Goal: Task Accomplishment & Management: Use online tool/utility

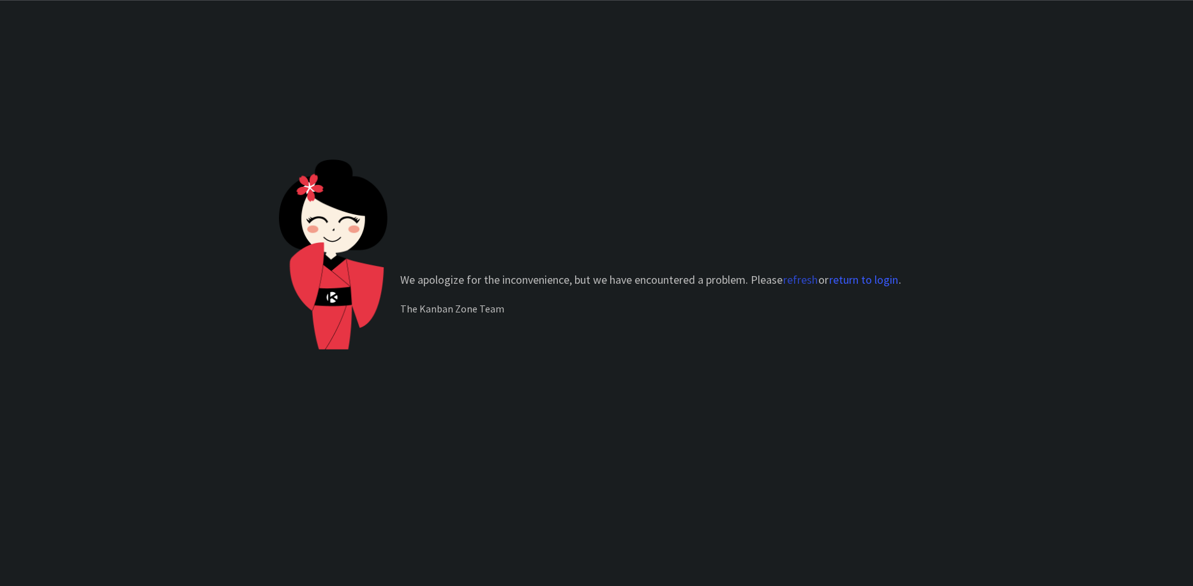
click at [800, 281] on button "refresh" at bounding box center [800, 280] width 36 height 13
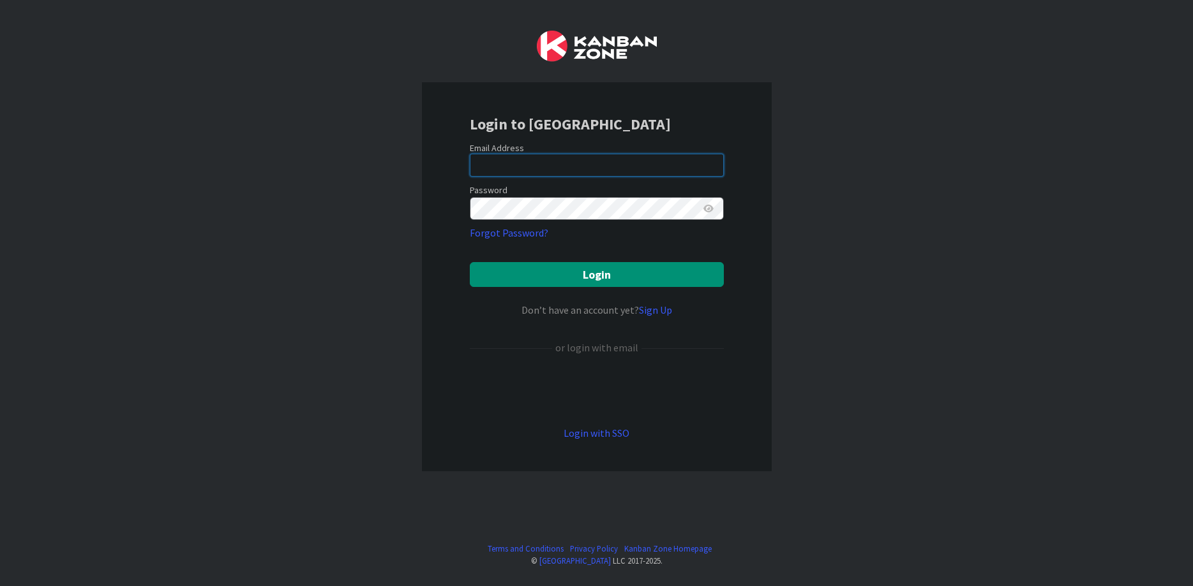
click at [525, 158] on input "email" at bounding box center [597, 165] width 254 height 23
click at [0, 586] on com-1password-button at bounding box center [0, 586] width 0 height 0
type input "renaud.fortier.1@ulaval.ca"
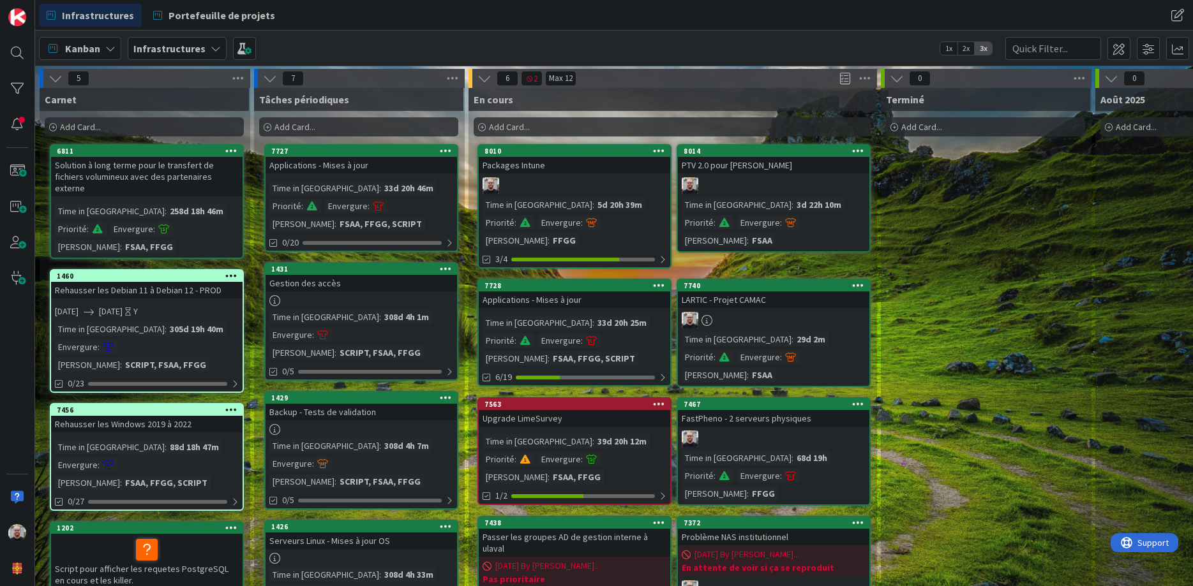
click at [227, 271] on icon at bounding box center [231, 275] width 12 height 9
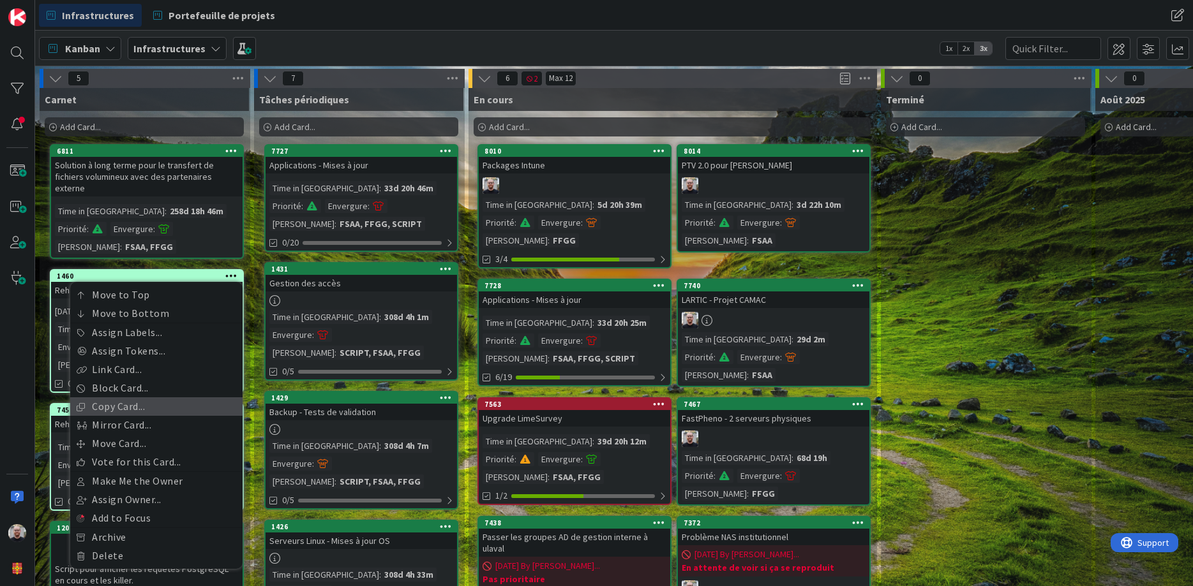
click at [136, 398] on link "Copy Card..." at bounding box center [156, 407] width 172 height 19
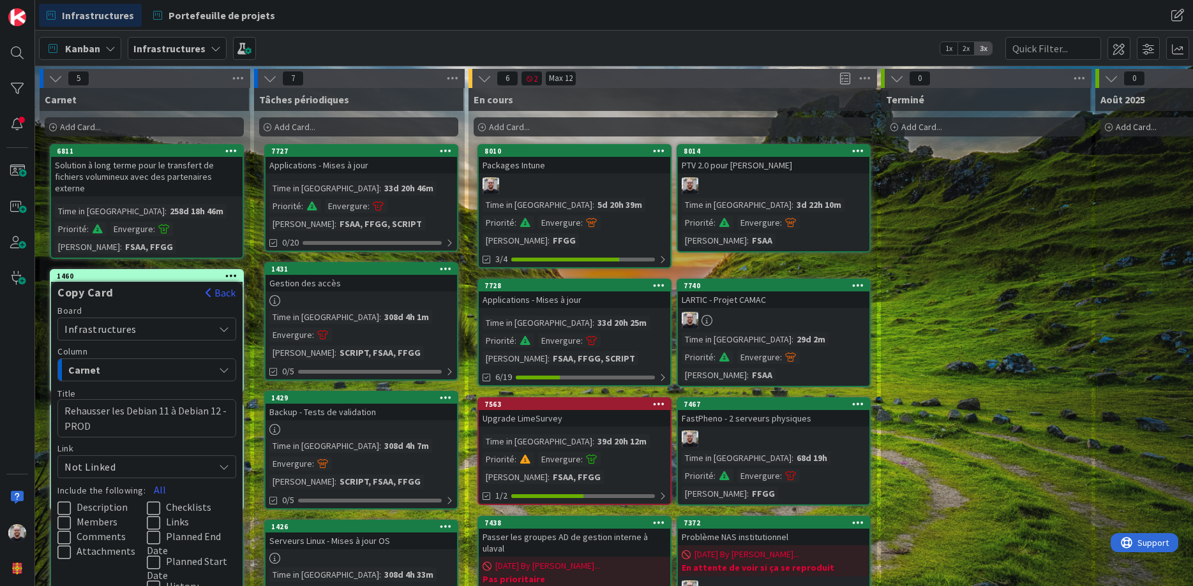
click at [159, 362] on span "Carnet" at bounding box center [116, 370] width 96 height 17
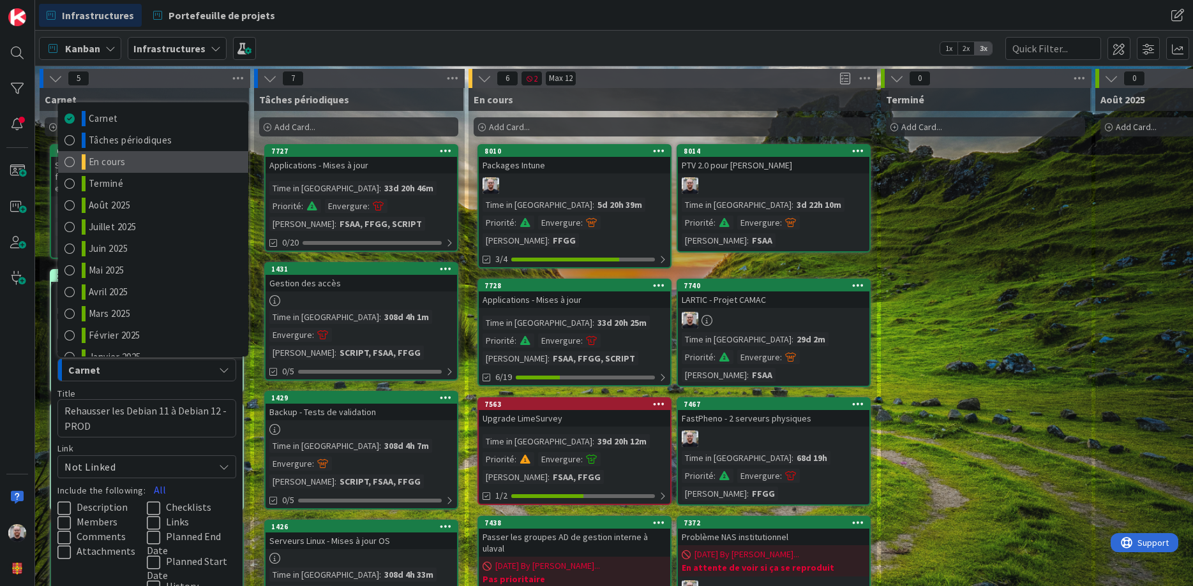
click at [114, 154] on span "En cours" at bounding box center [107, 161] width 37 height 15
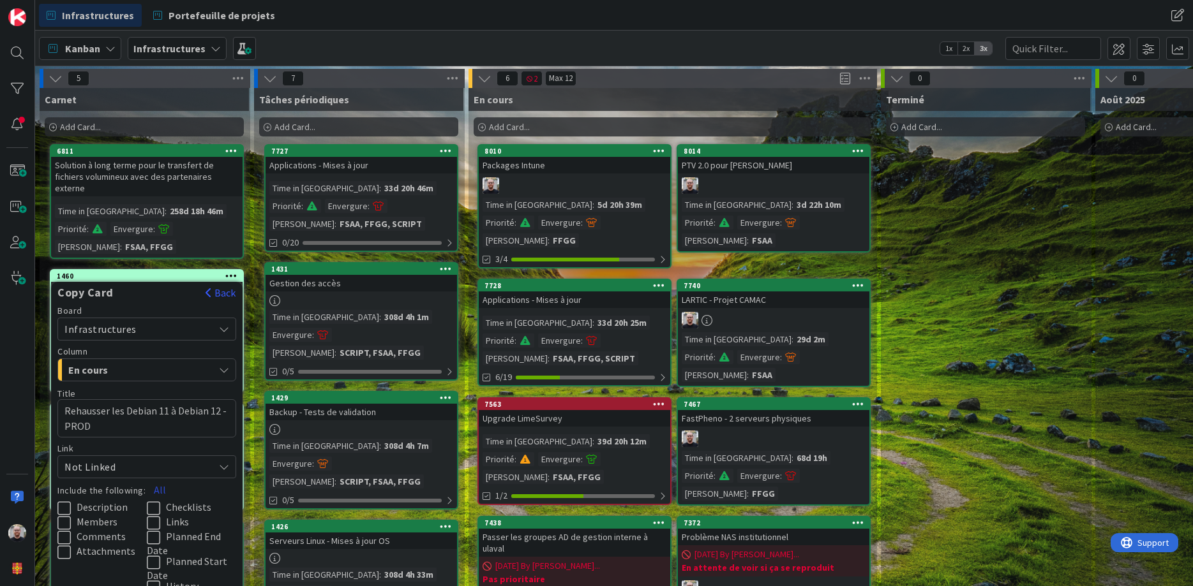
click at [155, 479] on button "All" at bounding box center [160, 490] width 29 height 23
click at [154, 580] on icon at bounding box center [156, 587] width 19 height 15
drag, startPoint x: 152, startPoint y: 535, endPoint x: 154, endPoint y: 528, distance: 6.7
click at [152, 555] on icon at bounding box center [156, 562] width 19 height 15
click at [154, 530] on icon at bounding box center [156, 537] width 19 height 15
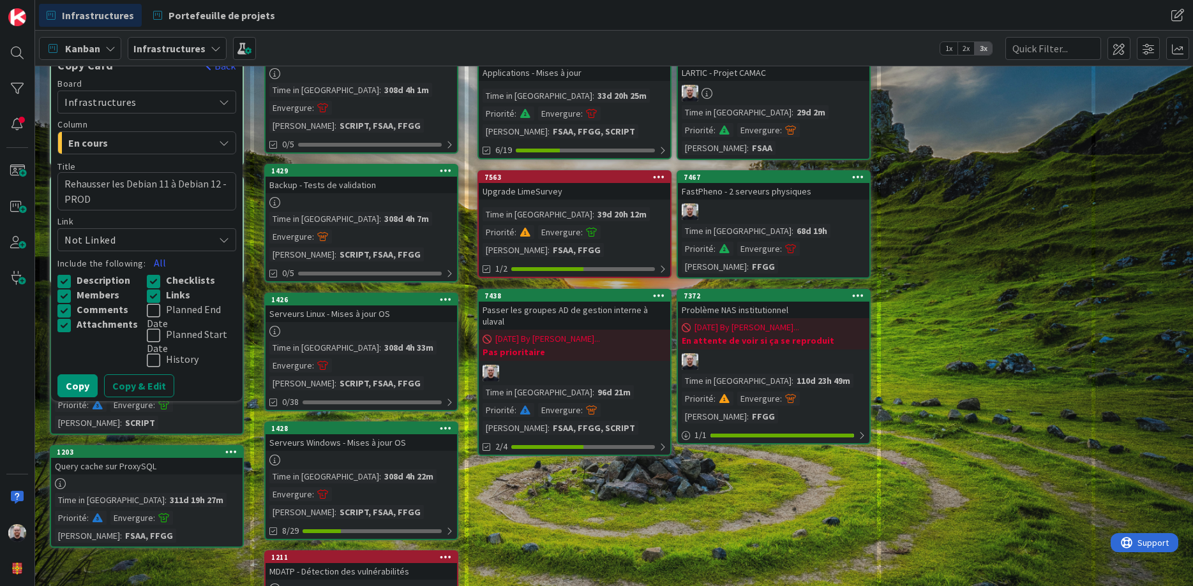
scroll to position [230, 0]
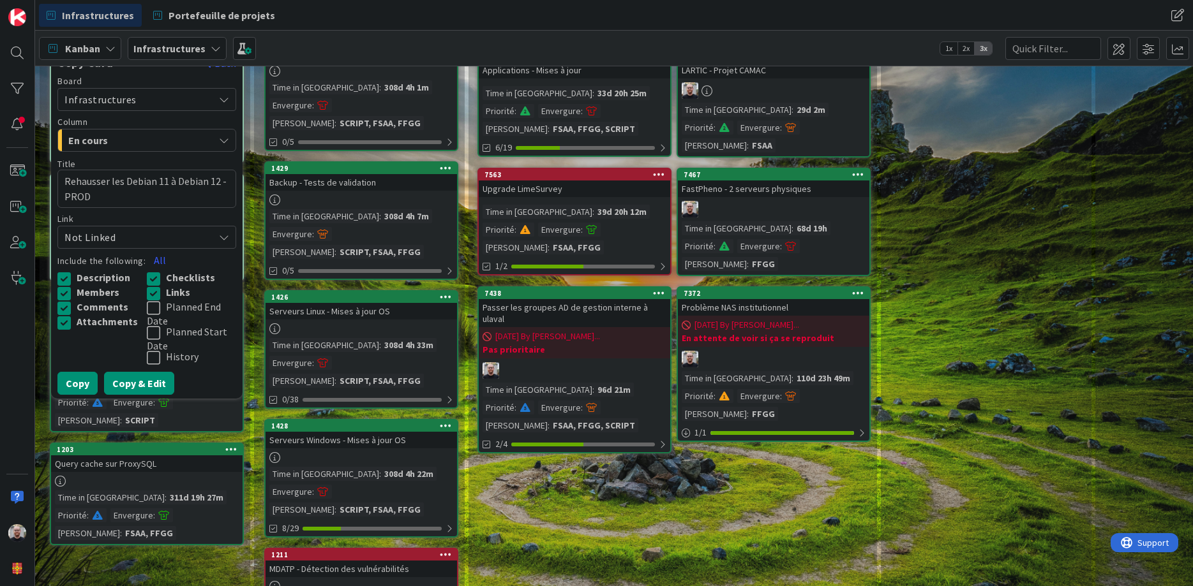
click at [137, 372] on button "Copy & Edit" at bounding box center [139, 383] width 70 height 23
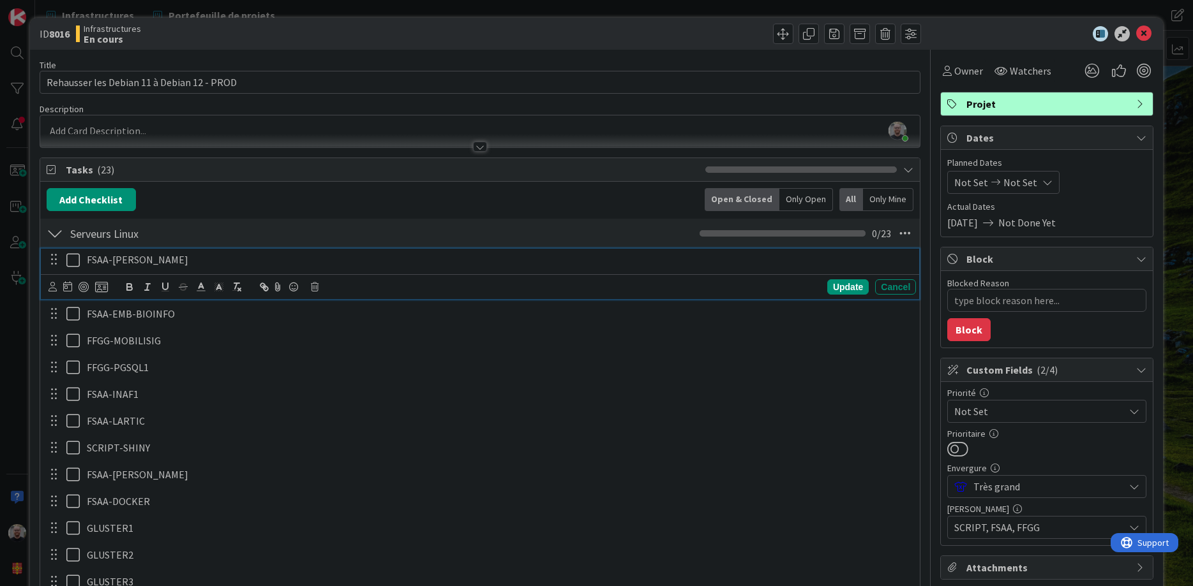
click at [215, 253] on p "FSAA-BARMAN" at bounding box center [499, 260] width 824 height 15
click at [1145, 34] on icon at bounding box center [1143, 33] width 15 height 15
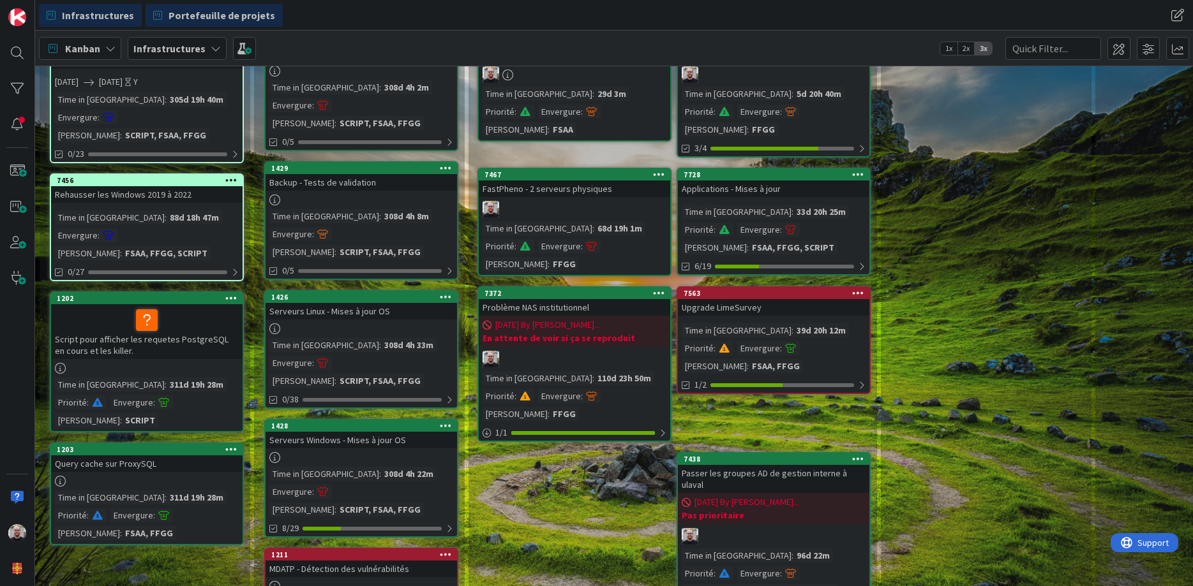
type textarea "x"
